Goal: Information Seeking & Learning: Learn about a topic

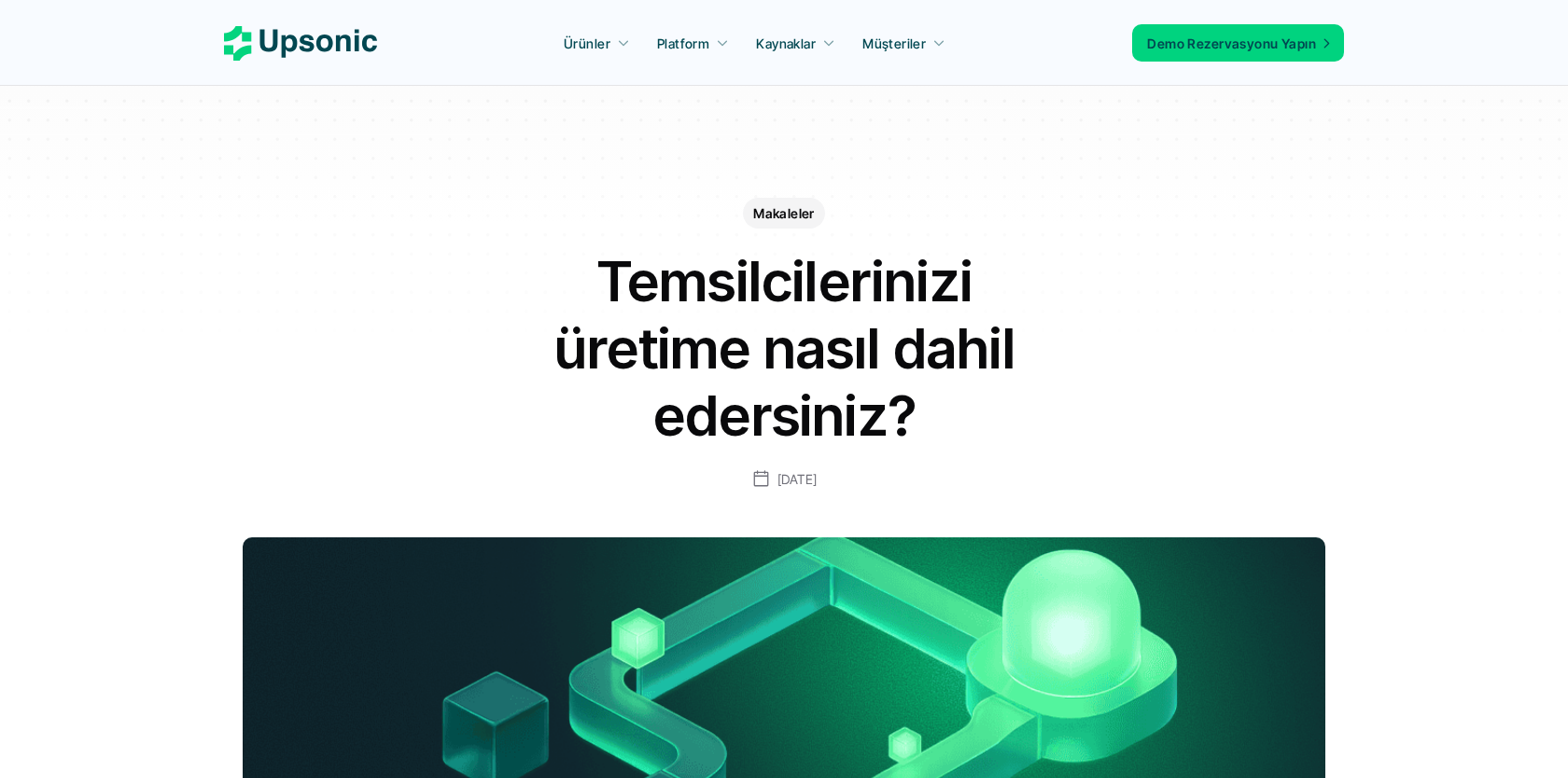
scroll to position [53, 0]
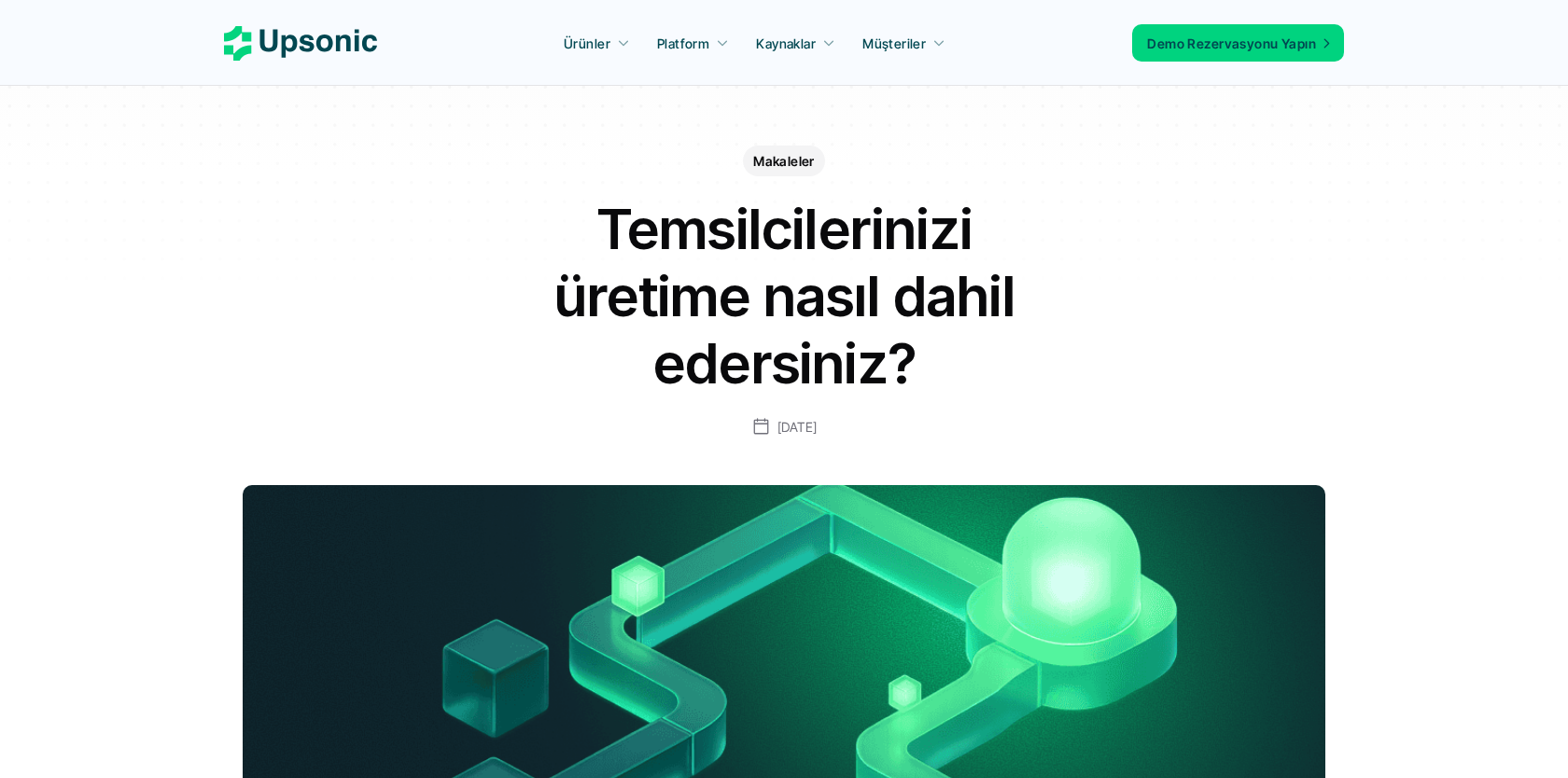
click at [236, 84] on nav "Ürünler Platform Kaynaklar Müşteriler Demo Rezervasyonu Yapın" at bounding box center [784, 43] width 1568 height 86
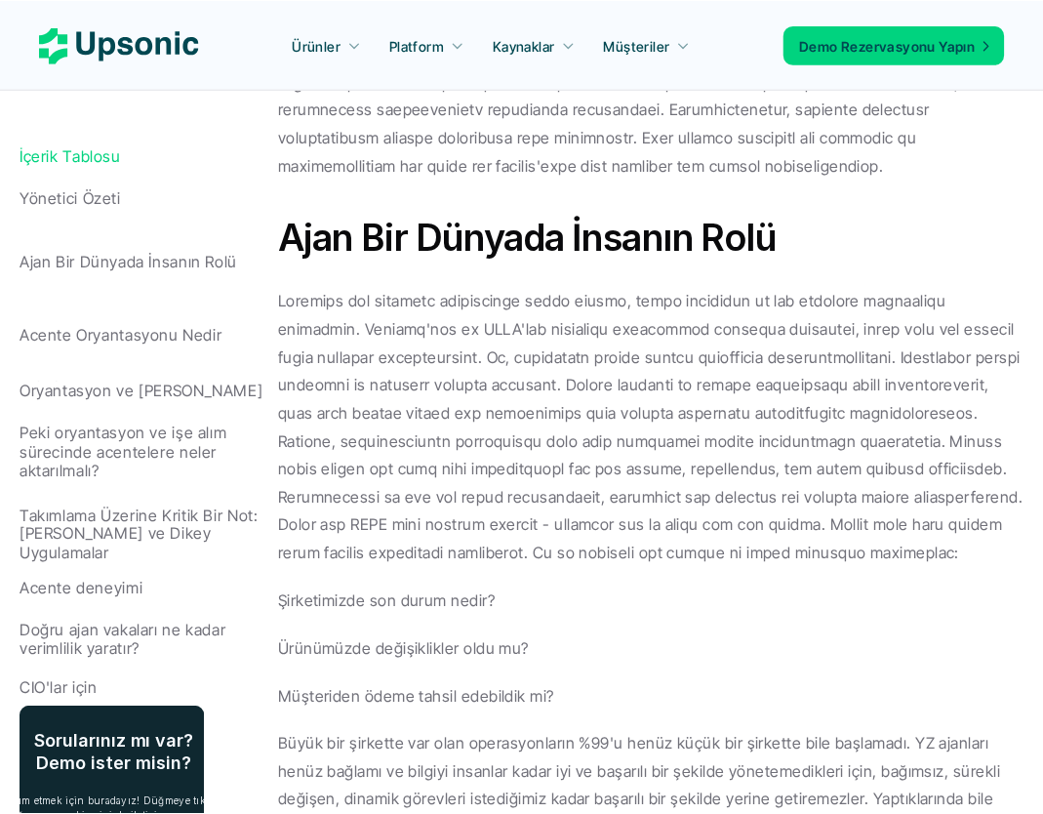
scroll to position [1113, 0]
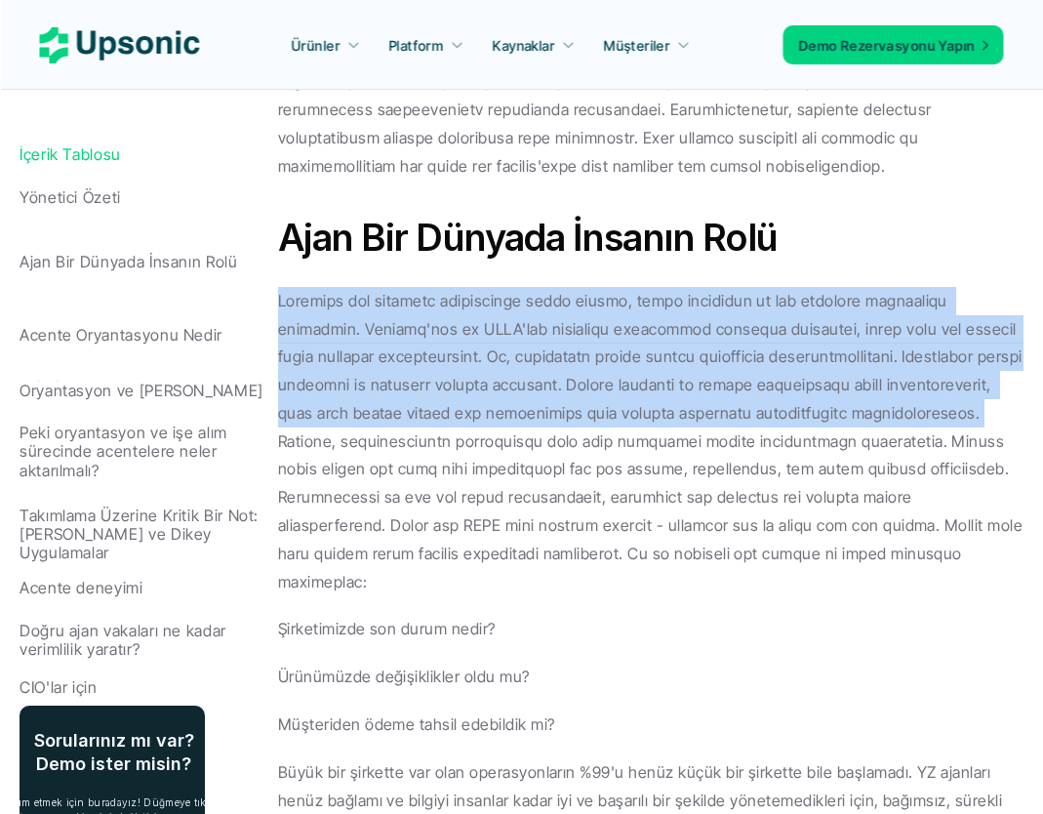
drag, startPoint x: 804, startPoint y: 412, endPoint x: 274, endPoint y: 288, distance: 544.2
copy p "Aracılar her şirketin süreçlerine dahil olacak, ancak aracıları en çok kurumsal…"
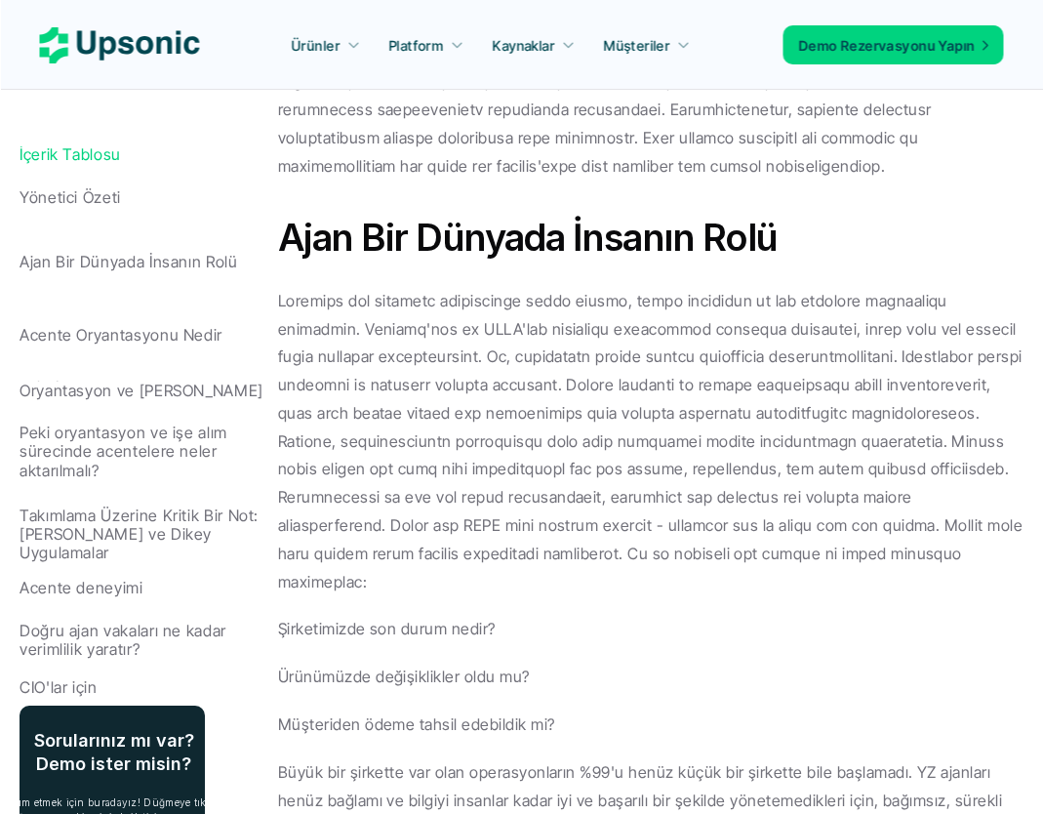
click at [694, 484] on p at bounding box center [651, 441] width 746 height 309
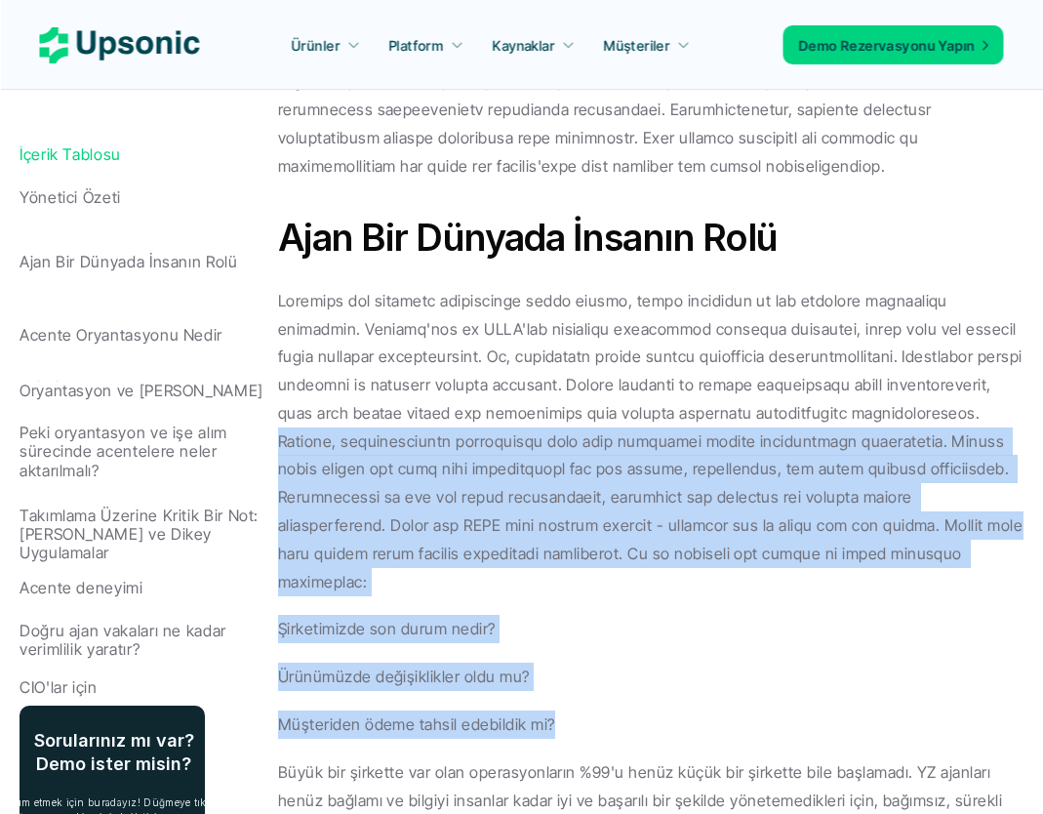
drag, startPoint x: 806, startPoint y: 413, endPoint x: 689, endPoint y: 683, distance: 294.6
copy div "Ajanlar, işletmelerdeki tekrarlayan arka ofis işlerinin çoğunu dönüştürmeye baş…"
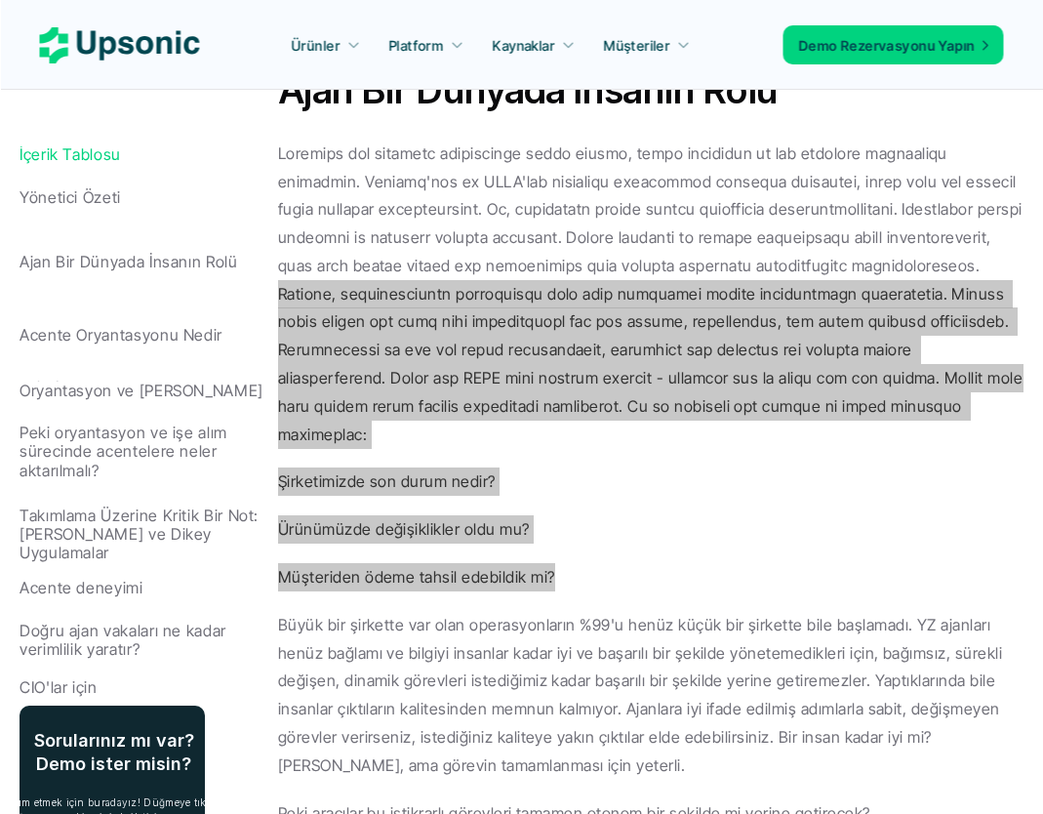
scroll to position [1262, 0]
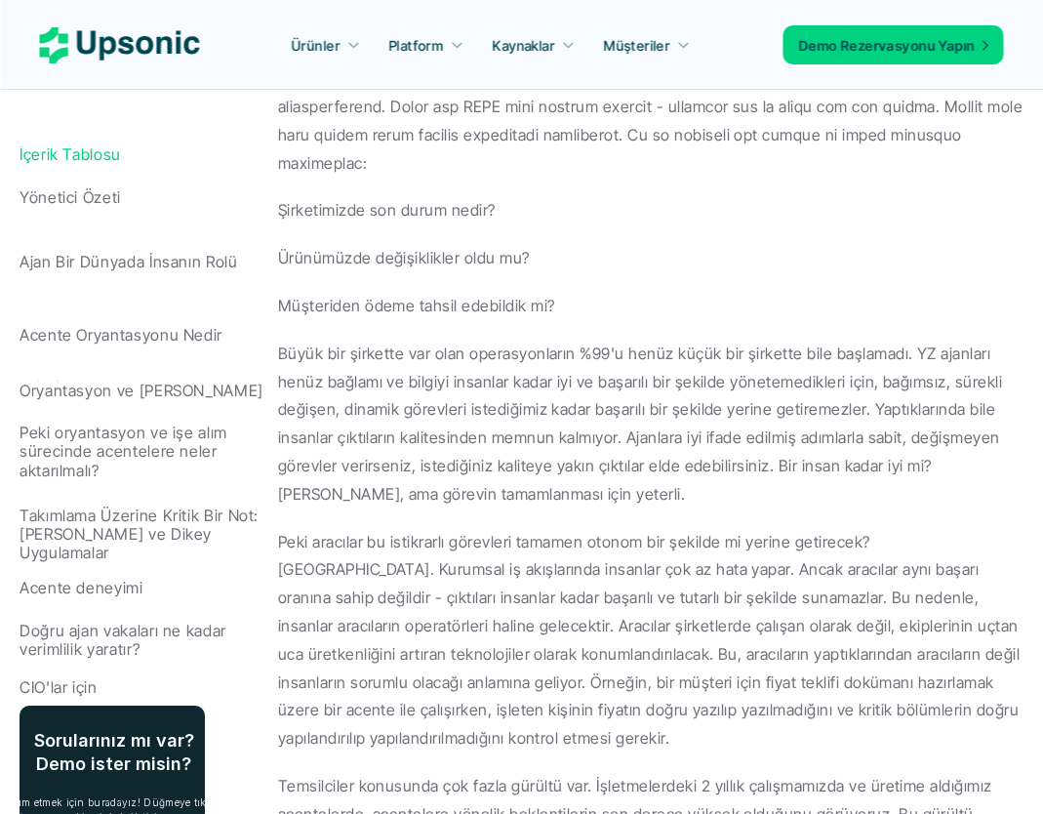
scroll to position [1533, 0]
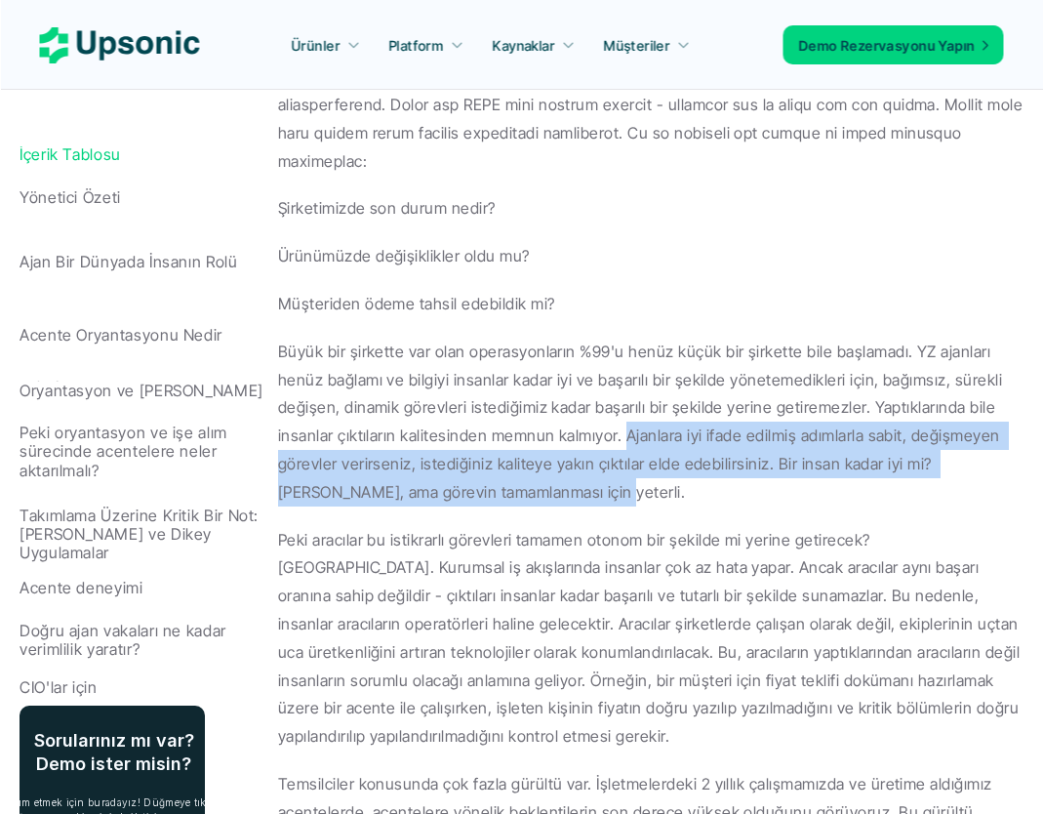
drag, startPoint x: 624, startPoint y: 402, endPoint x: 789, endPoint y: 467, distance: 177.4
click at [789, 467] on p "Büyük bir şirkette var olan operasyonların %99'u henüz küçük bir şirkette bile …" at bounding box center [651, 422] width 746 height 169
copy p "Ajanlara iyi ifade edilmiş adımlarla sabit, değişmeyen görevler verirseniz, ist…"
click at [710, 487] on div "Şirketimizde son durum nedir? Ürünümüzde değişiklikler oldu mu? Müşteriden ödem…" at bounding box center [651, 576] width 746 height 1421
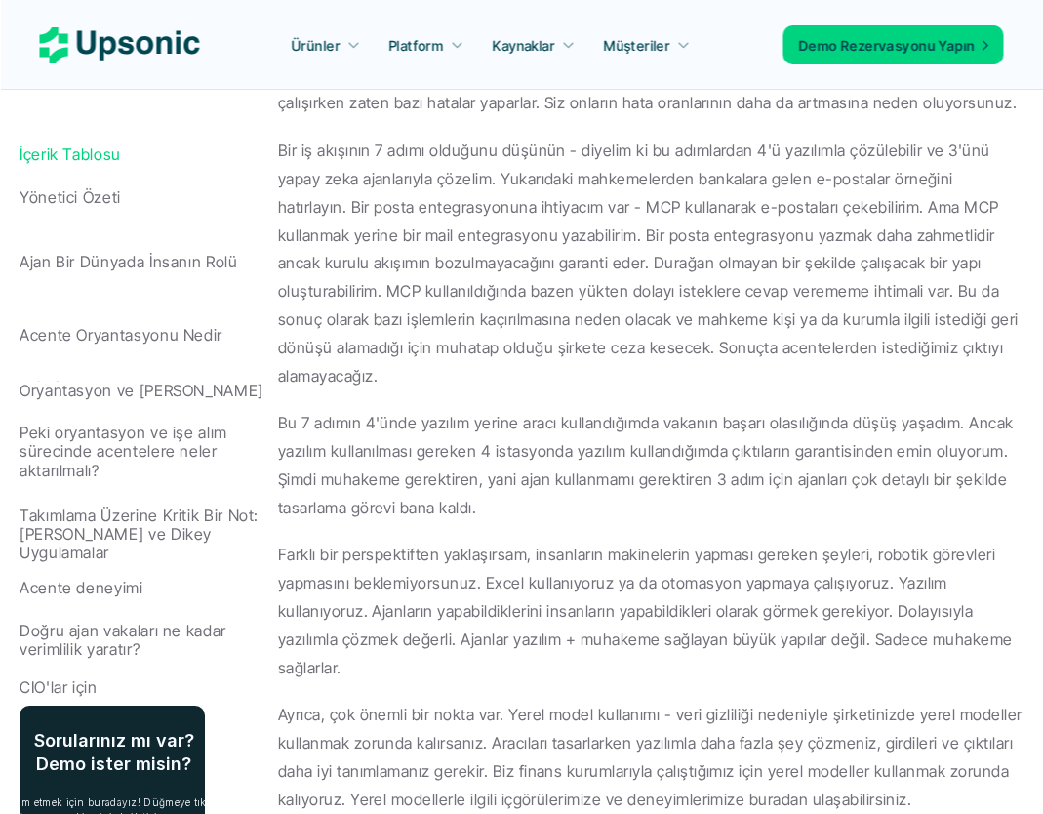
scroll to position [10325, 0]
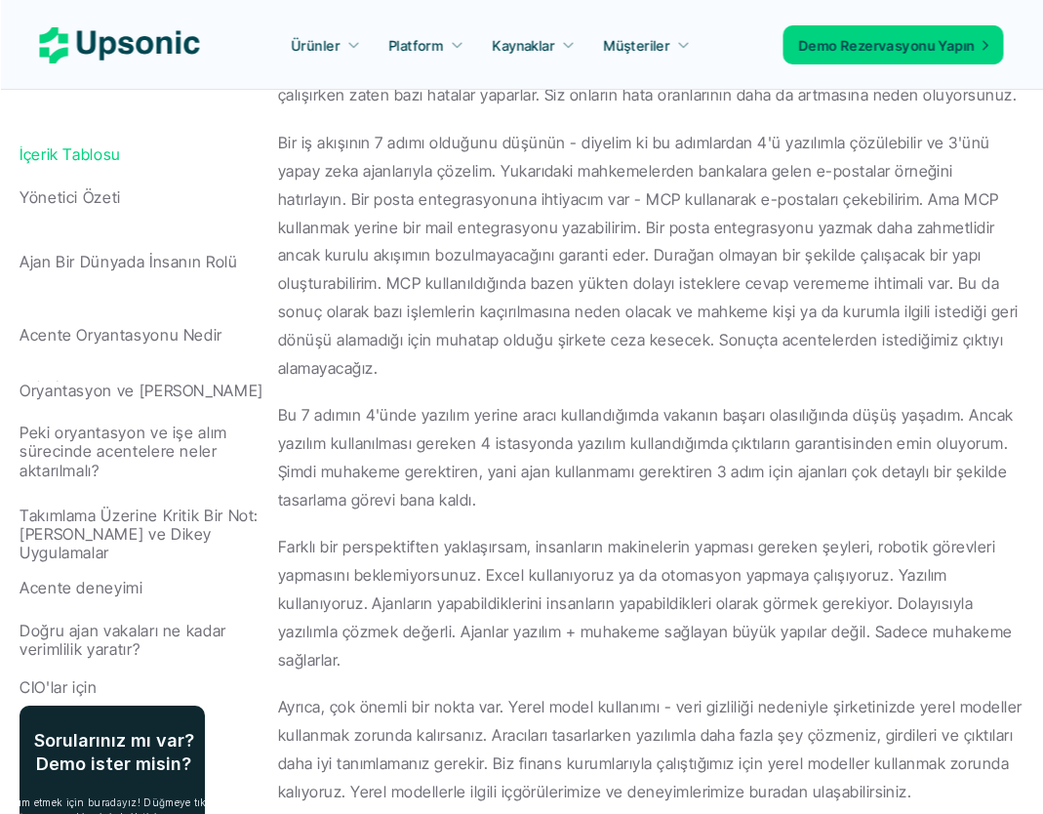
click at [830, 693] on p "Ayrıca, çok önemli bir nokta var. Yerel model kullanımı - veri gizliliği nedeni…" at bounding box center [651, 749] width 746 height 112
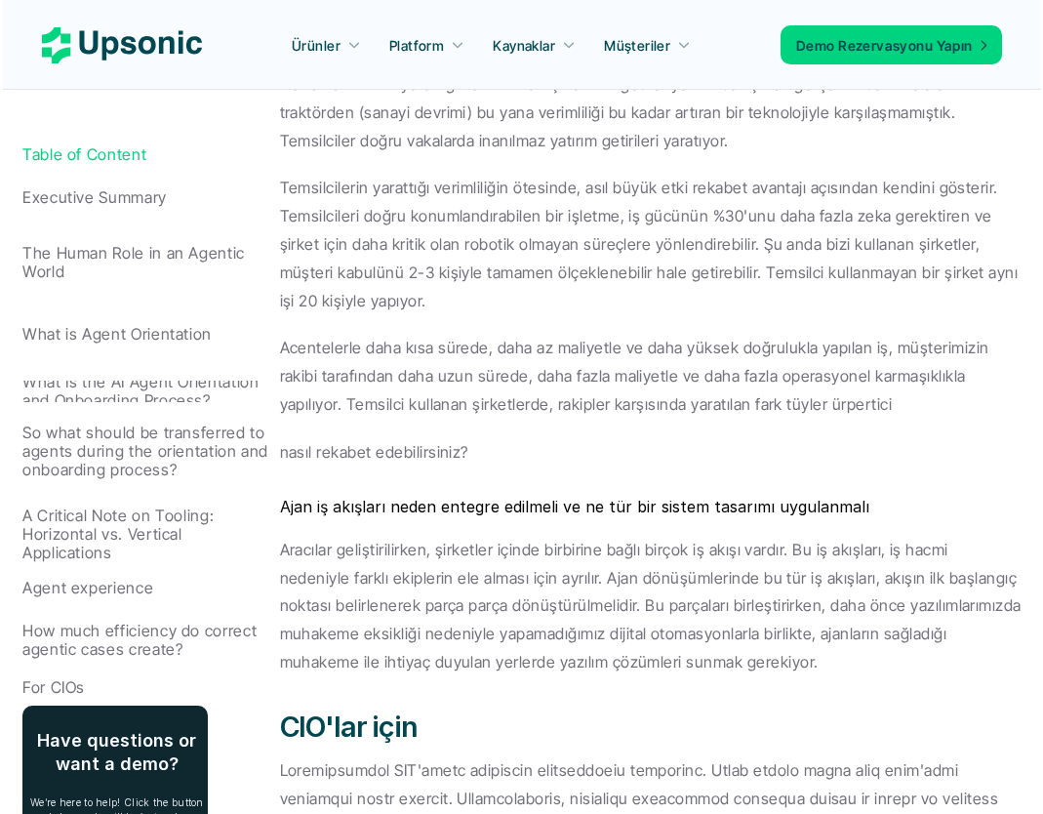
scroll to position [11540, 0]
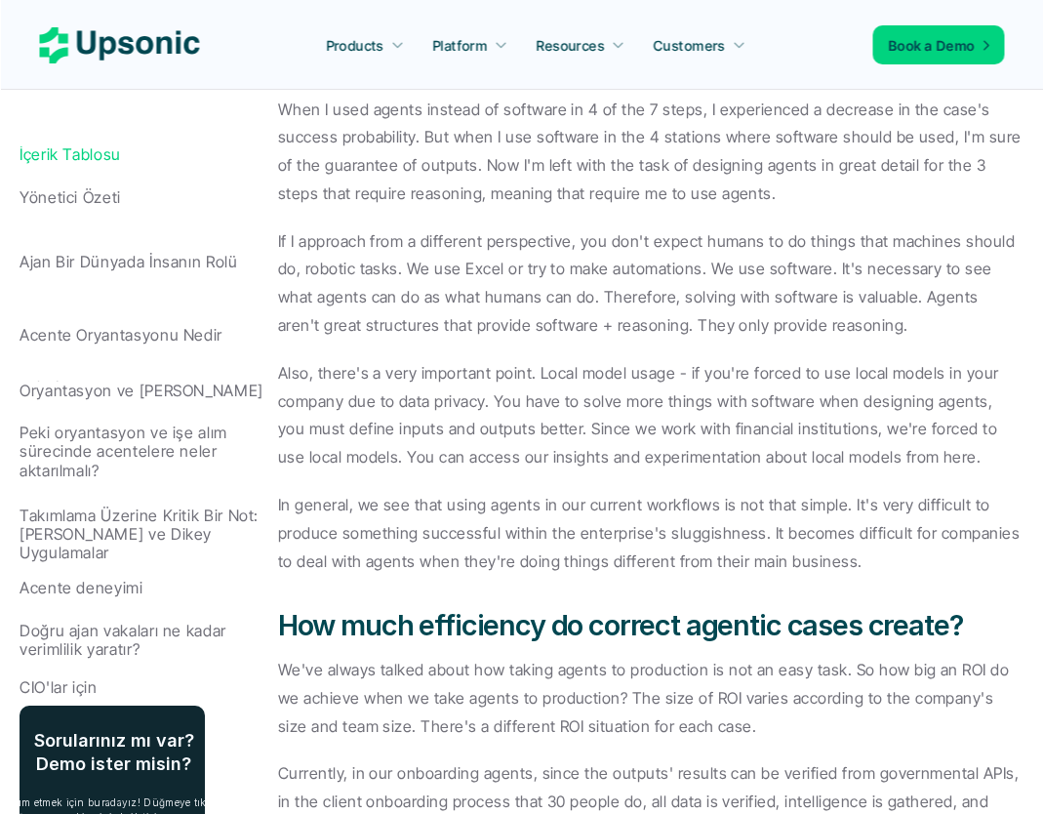
scroll to position [10592, 0]
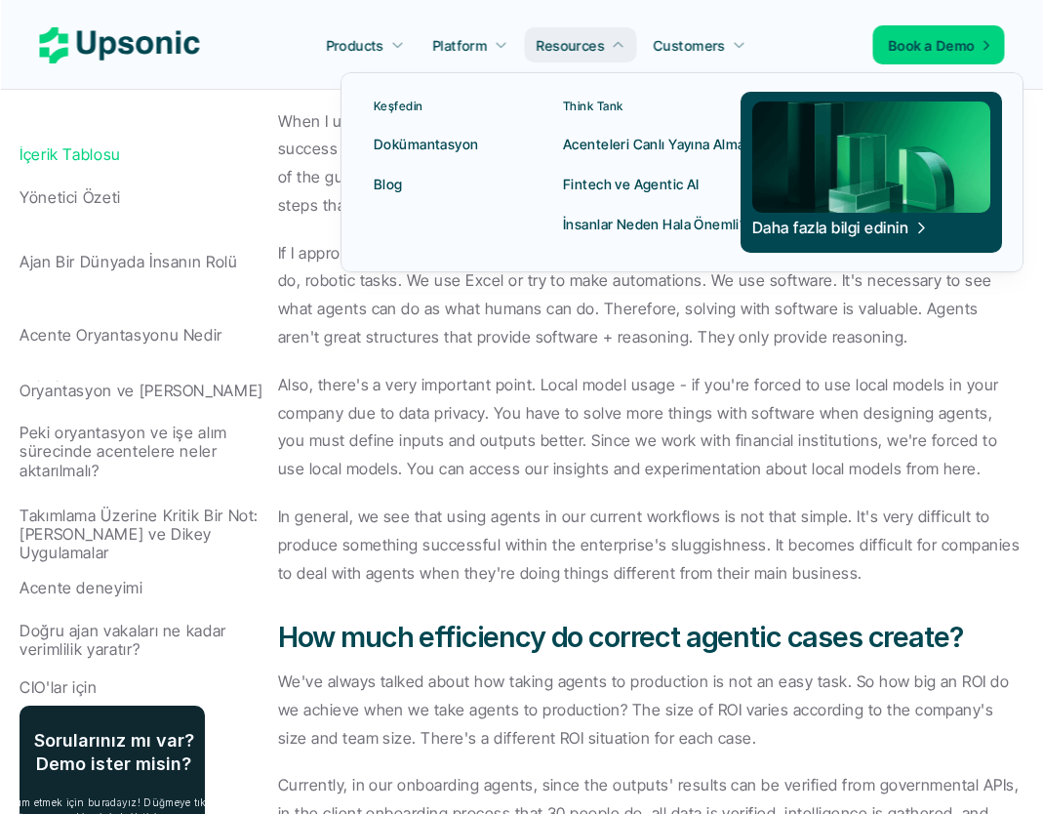
click at [369, 188] on link "Blog" at bounding box center [444, 183] width 165 height 35
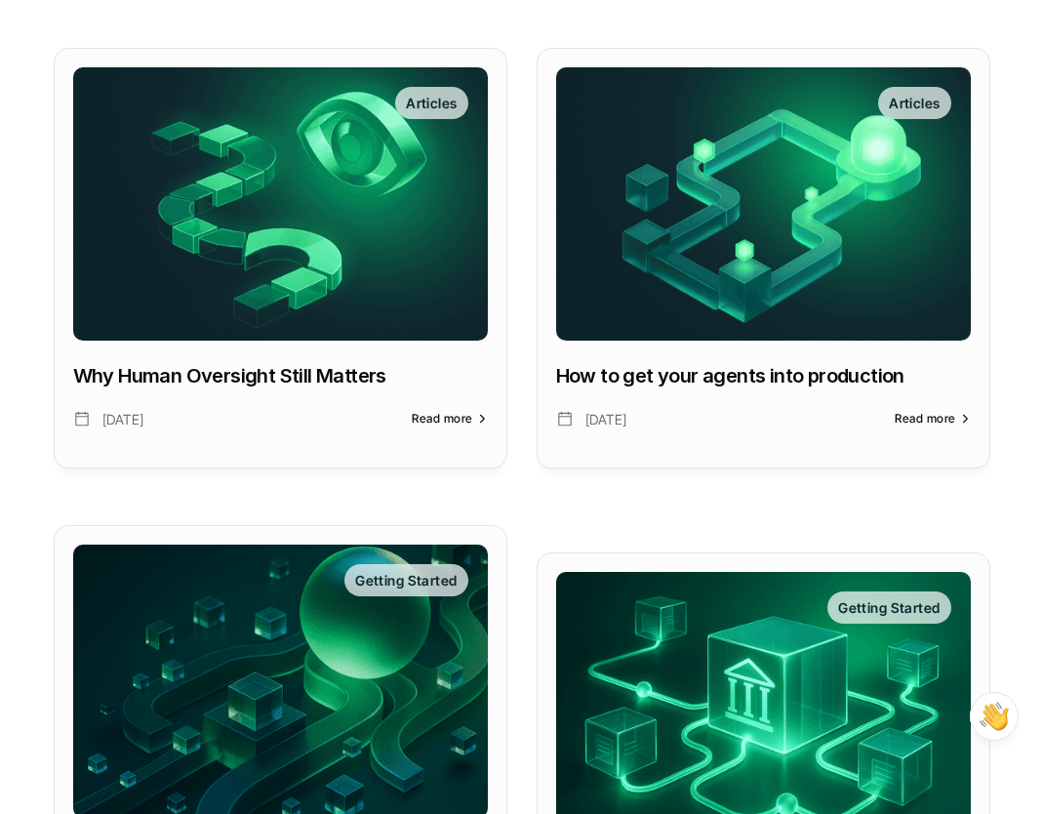
scroll to position [401, 0]
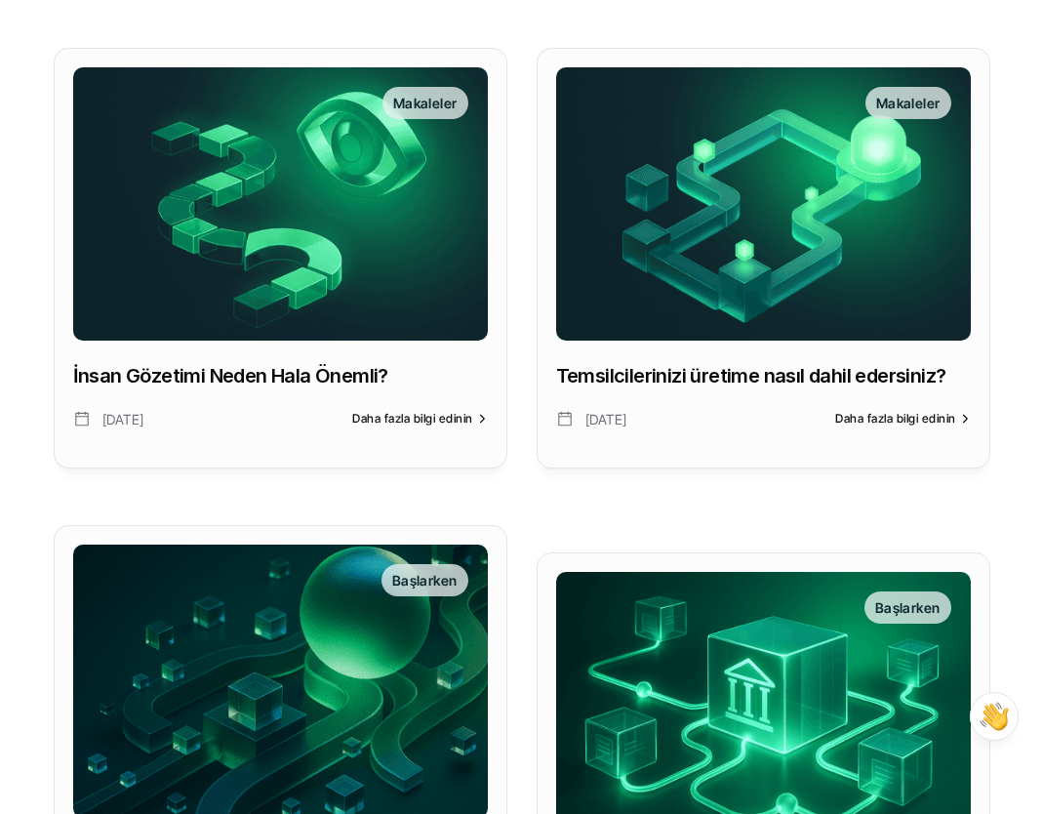
scroll to position [399, 0]
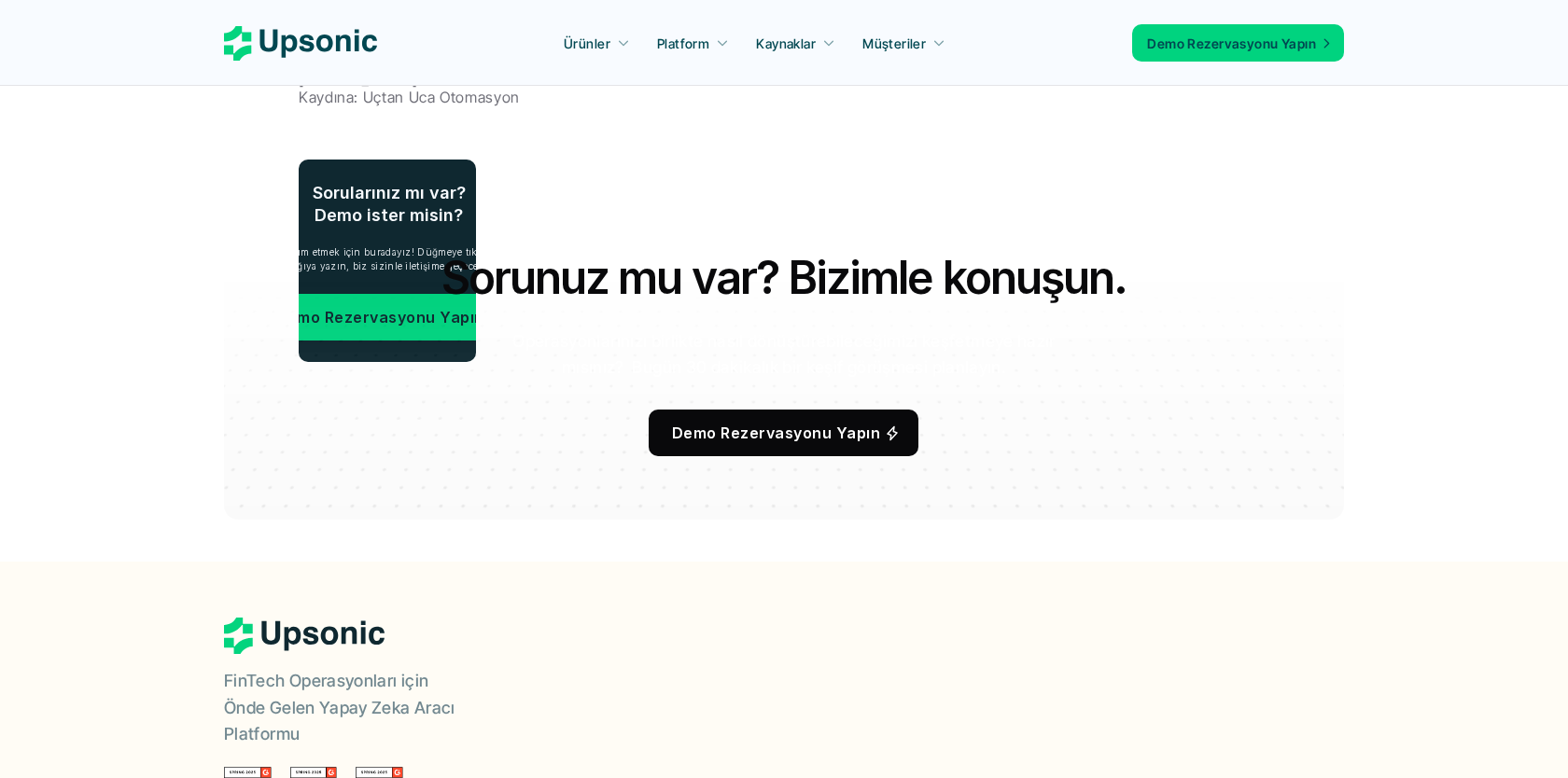
scroll to position [3703, 0]
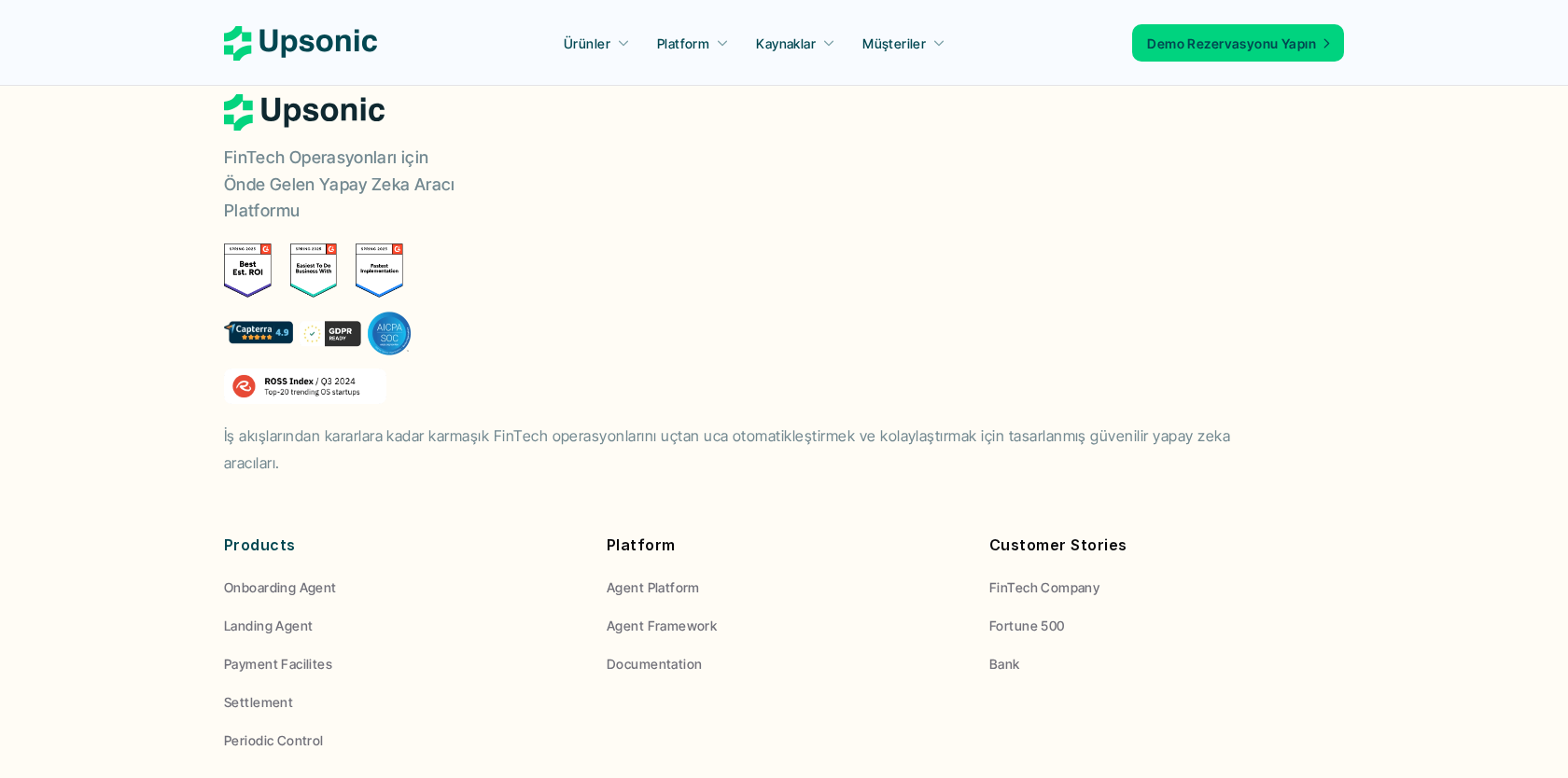
scroll to position [4309, 0]
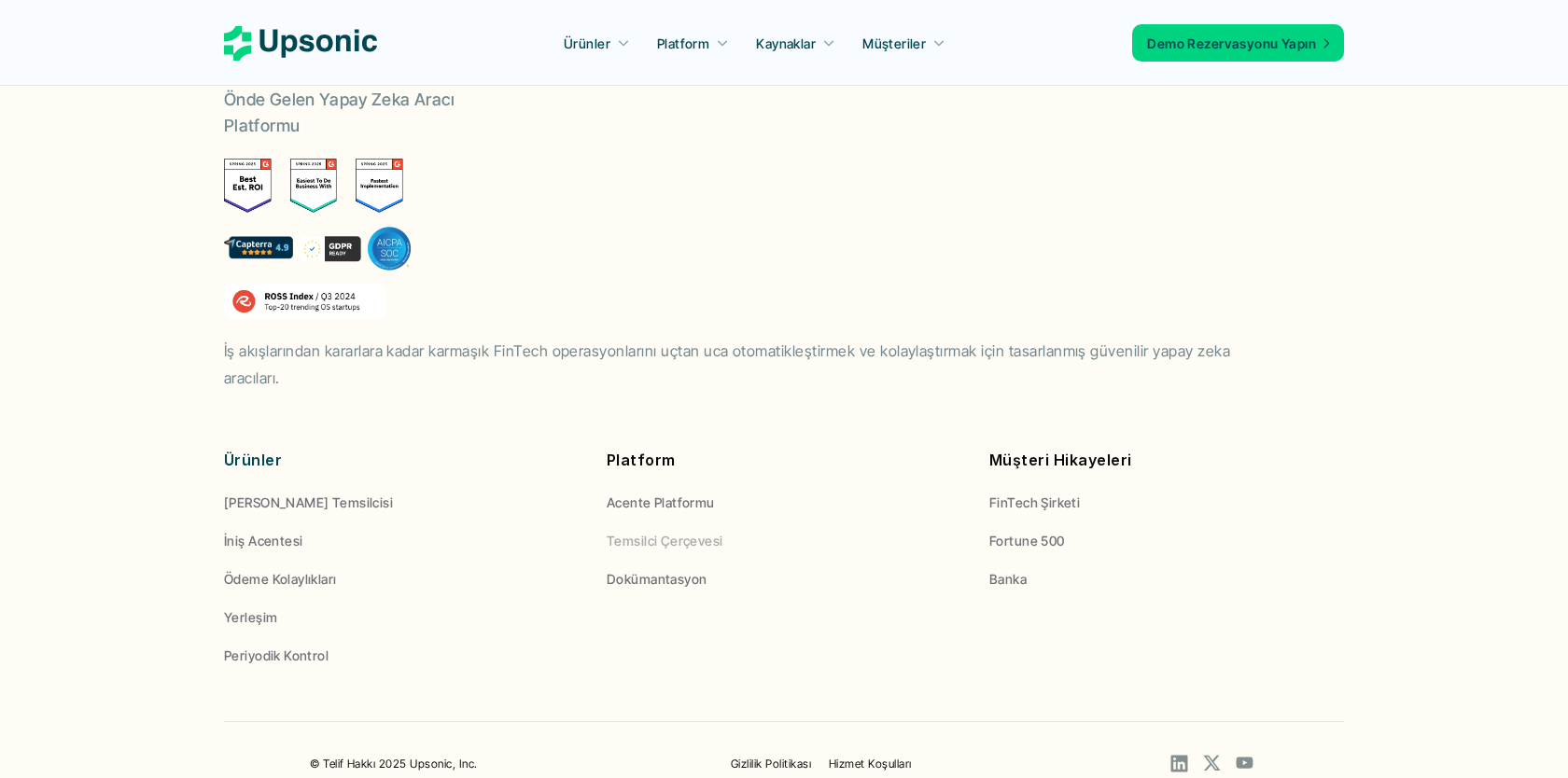
click at [686, 530] on p "Temsilci Çerçevesi" at bounding box center [664, 540] width 117 height 19
click at [657, 530] on p "Temsilci Çerçevesi" at bounding box center [664, 540] width 117 height 19
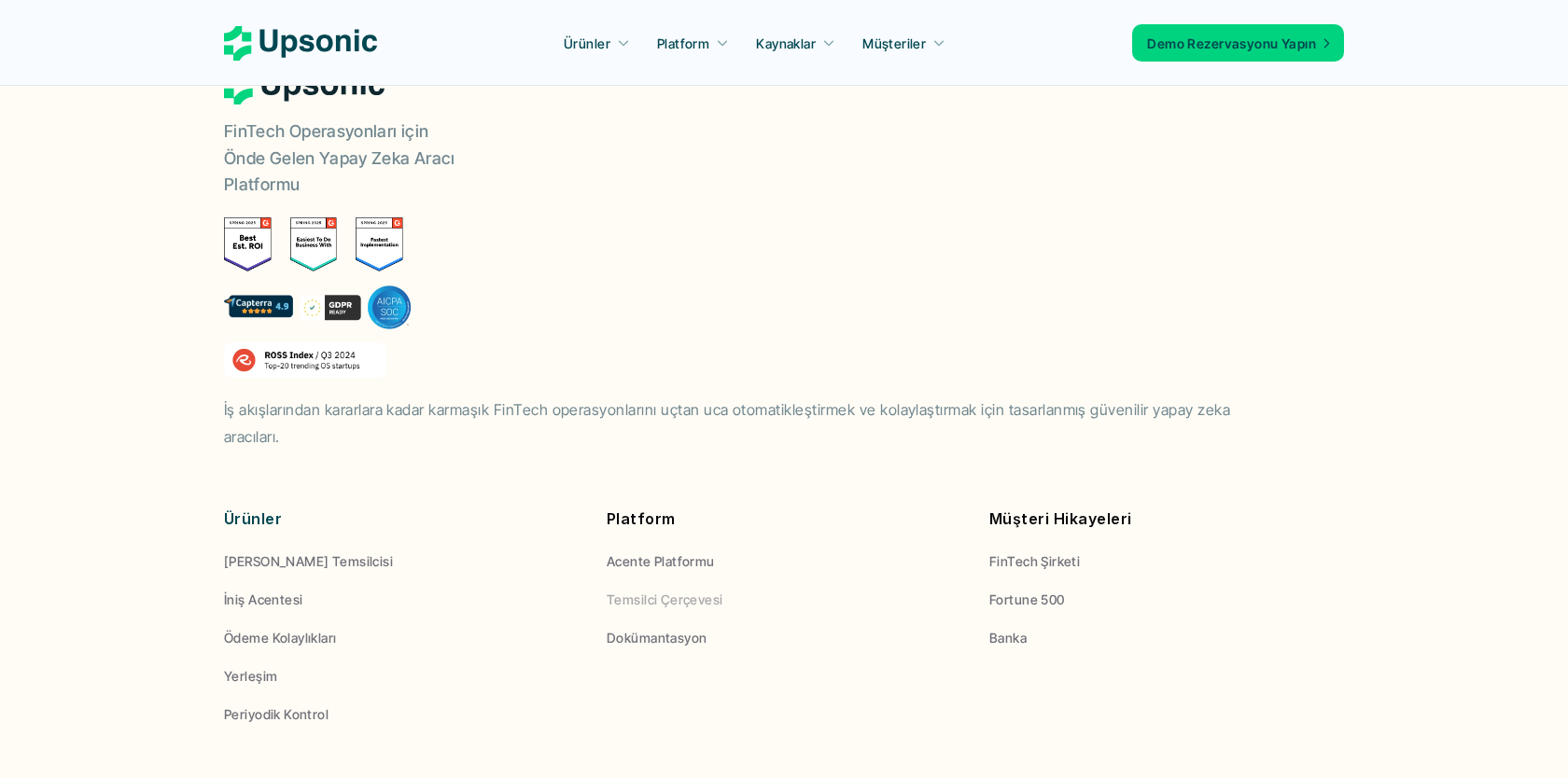
scroll to position [4215, 0]
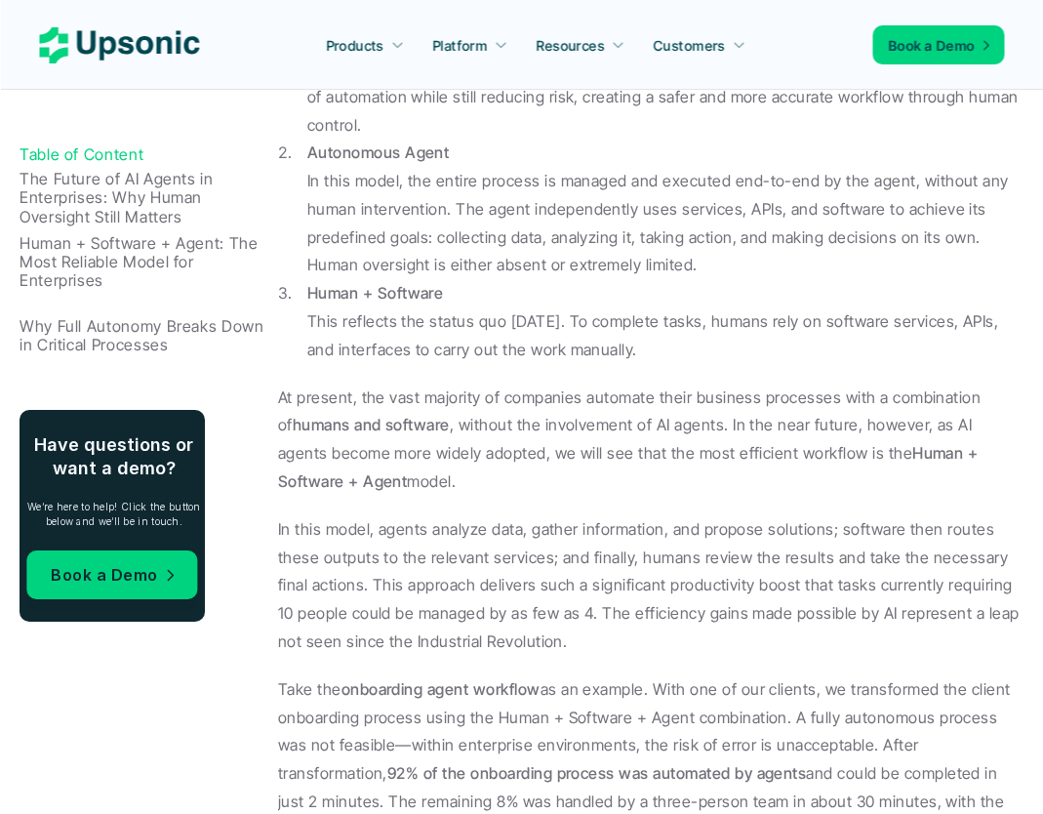
scroll to position [1190, 0]
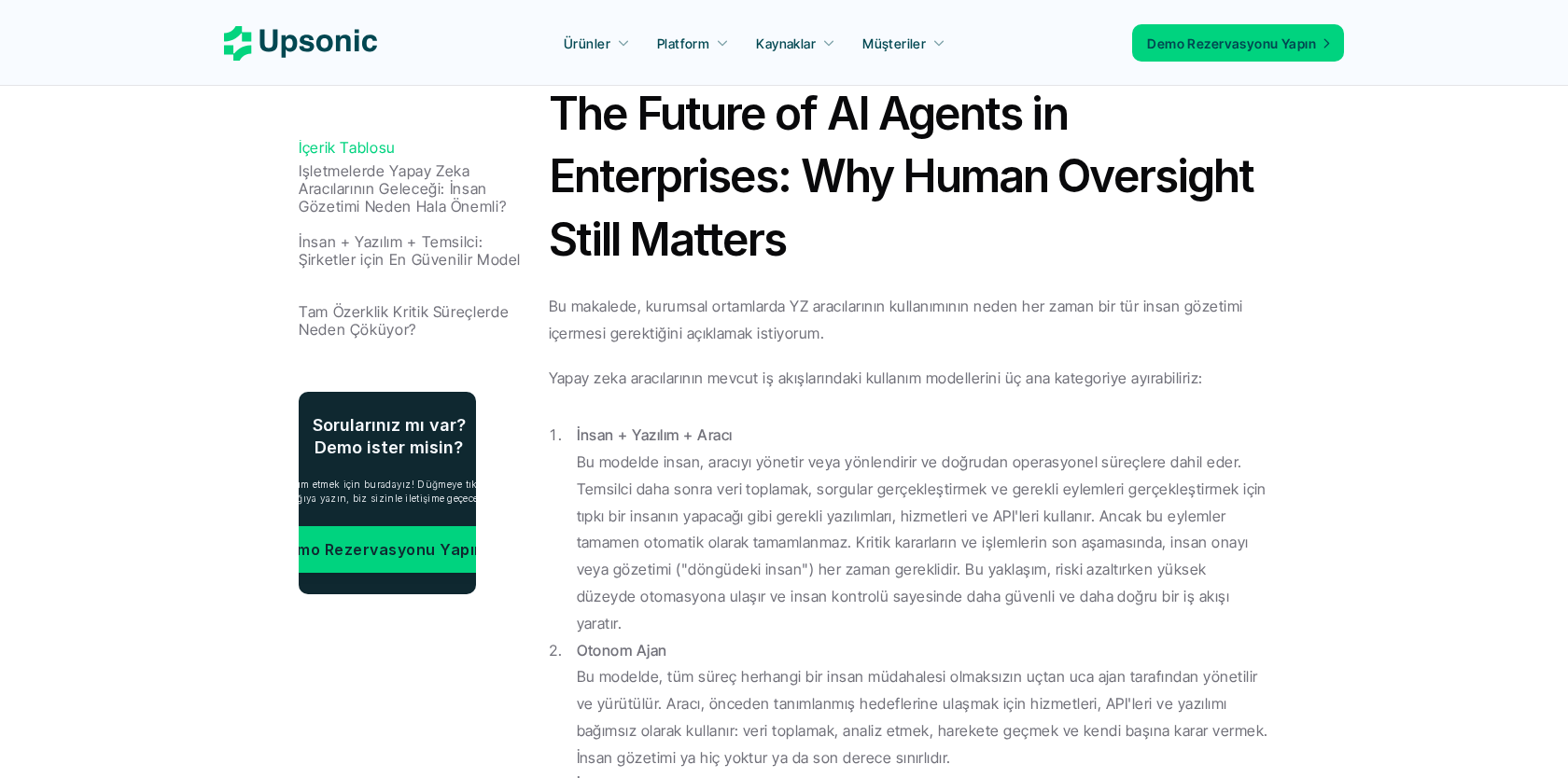
scroll to position [958, 0]
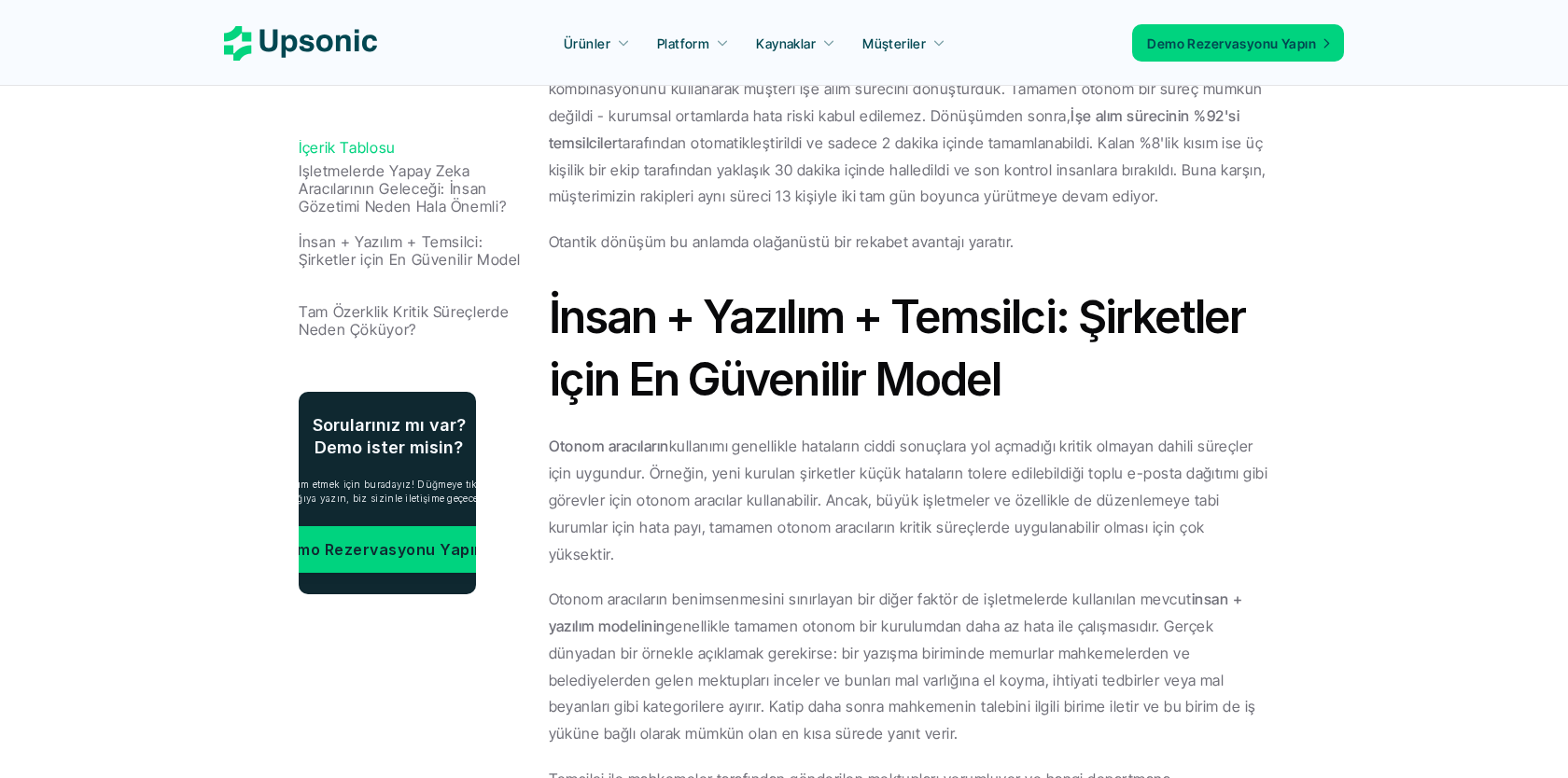
scroll to position [2008, 0]
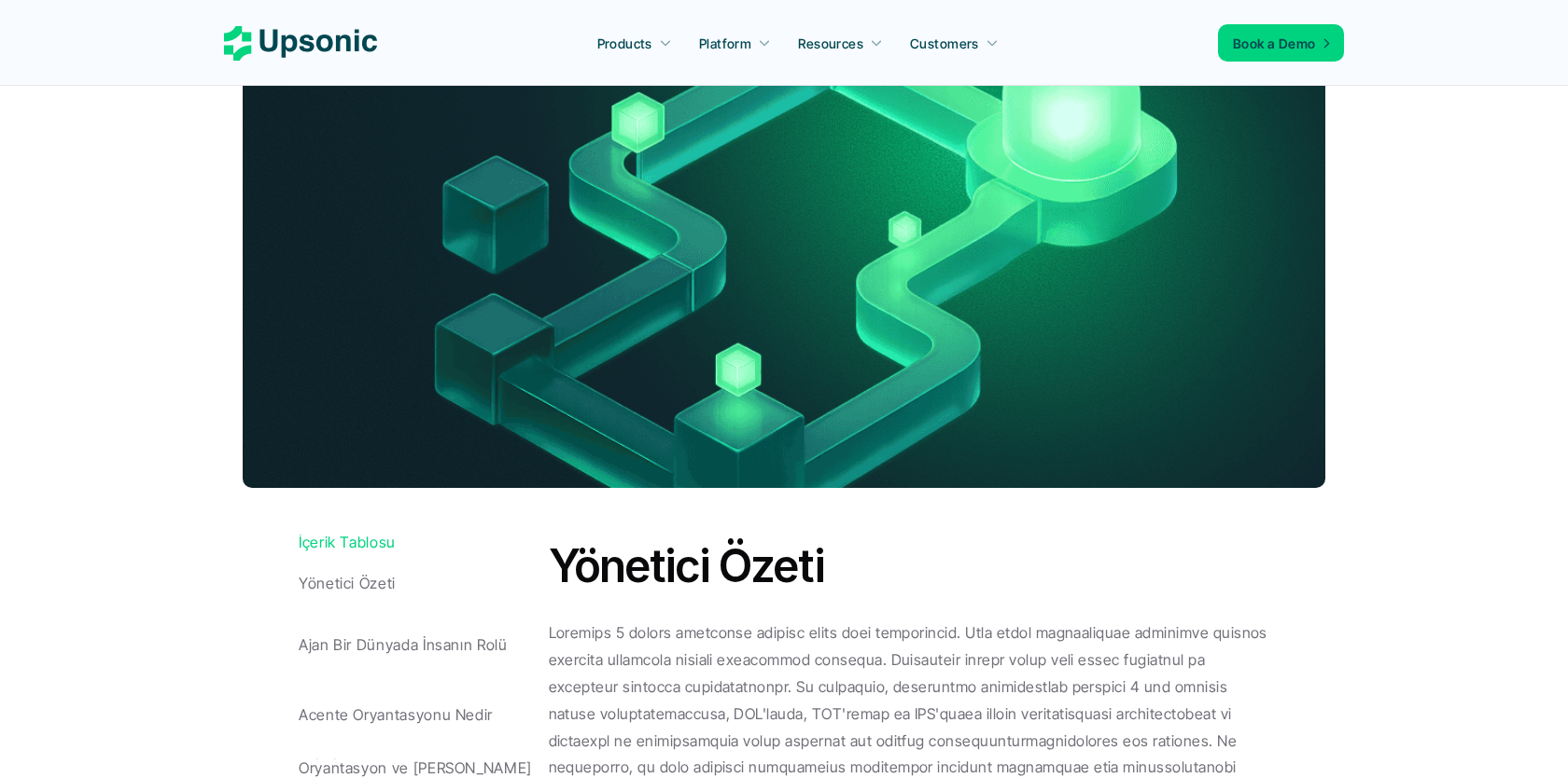
scroll to position [267, 0]
